Goal: Transaction & Acquisition: Purchase product/service

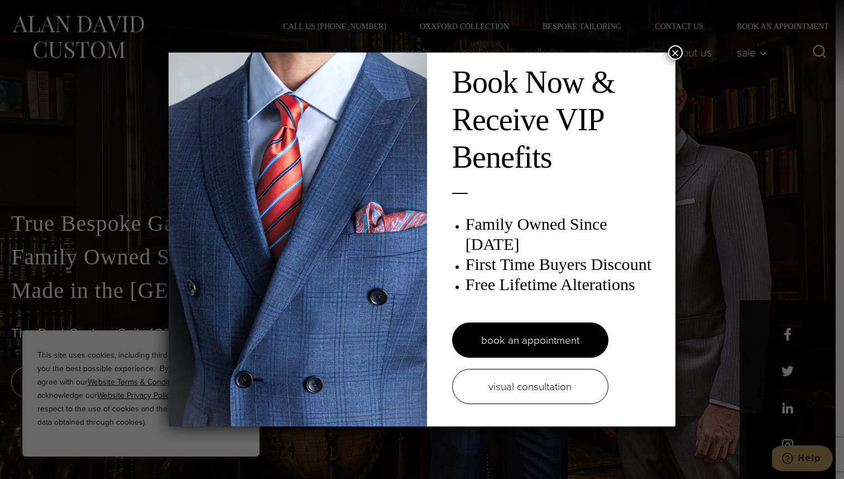
click at [672, 49] on button "×" at bounding box center [675, 52] width 15 height 15
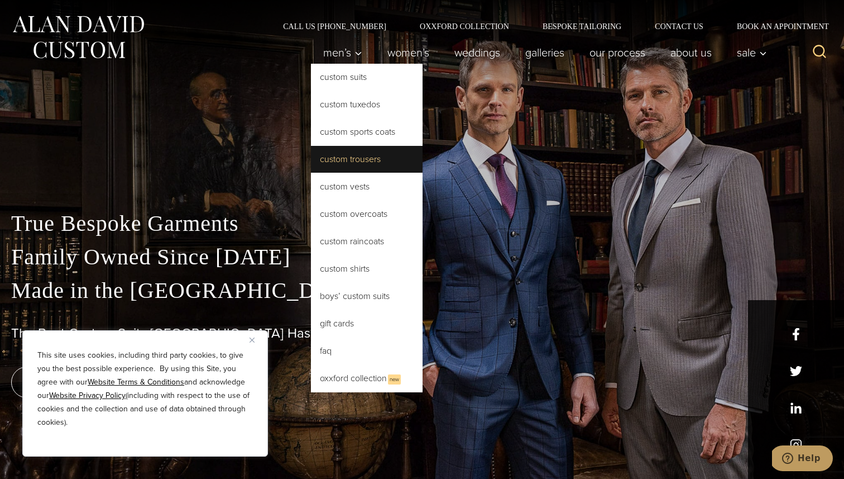
click at [353, 155] on link "Custom Trousers" at bounding box center [367, 159] width 112 height 27
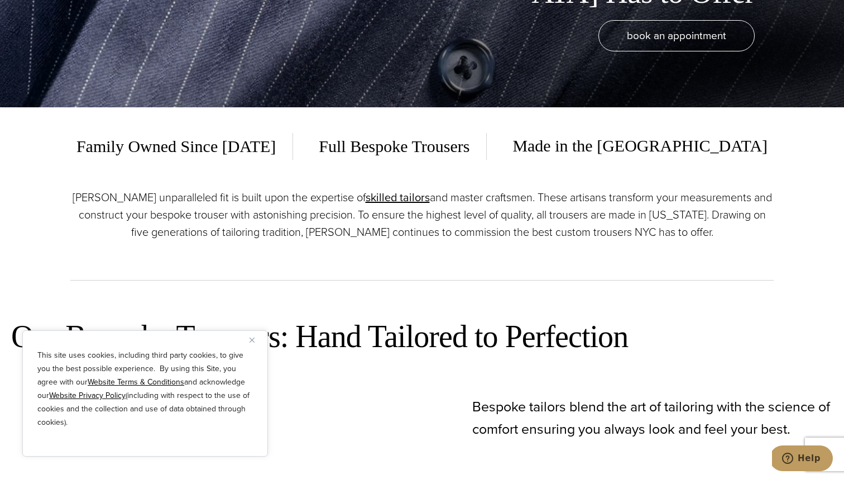
scroll to position [383, 0]
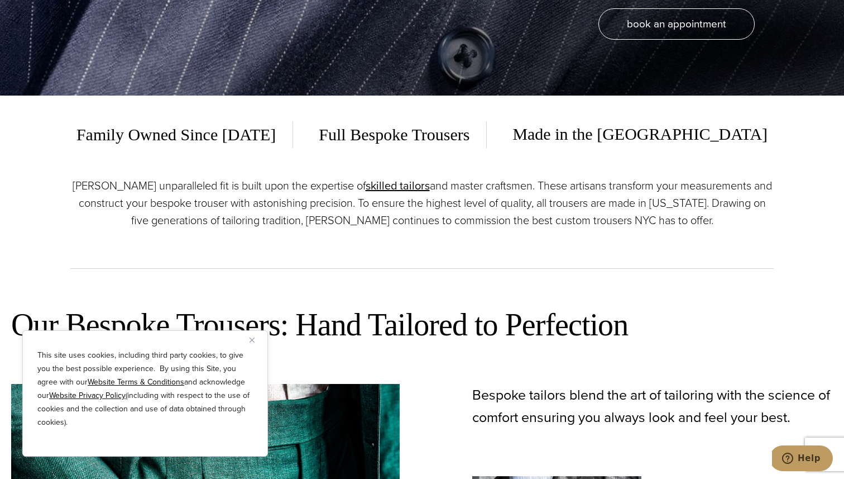
click at [253, 341] on img "Close" at bounding box center [252, 339] width 5 height 5
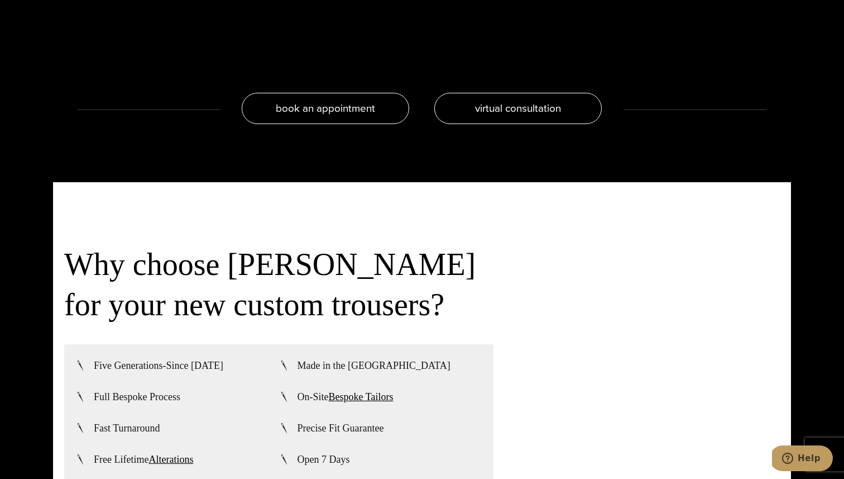
scroll to position [2351, 0]
